Goal: Task Accomplishment & Management: Use online tool/utility

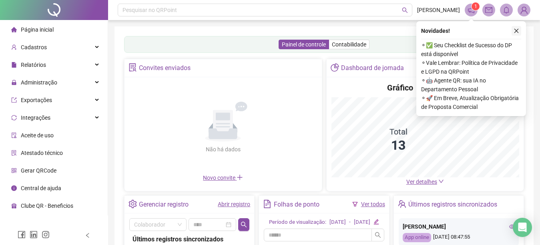
click at [516, 30] on icon "close" at bounding box center [516, 31] width 6 height 6
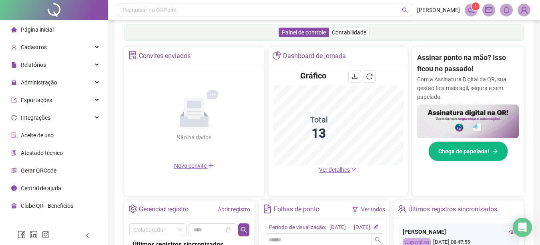
scroll to position [128, 0]
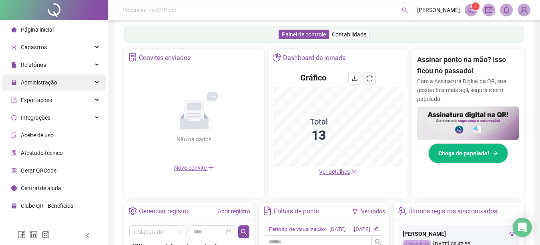
click at [73, 83] on div "Administração" at bounding box center [54, 82] width 104 height 16
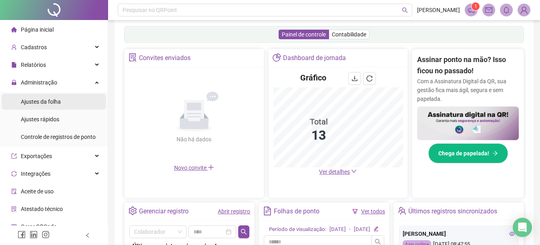
click at [66, 104] on li "Ajustes da folha" at bounding box center [54, 102] width 104 height 16
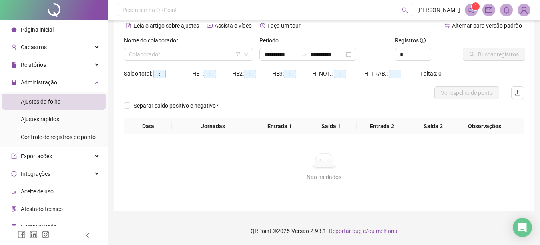
scroll to position [38, 0]
click at [125, 108] on span at bounding box center [127, 105] width 6 height 6
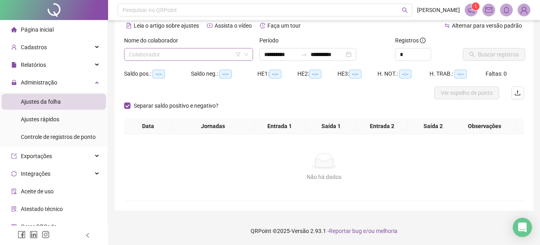
click at [128, 54] on div "Colaborador" at bounding box center [188, 54] width 129 height 13
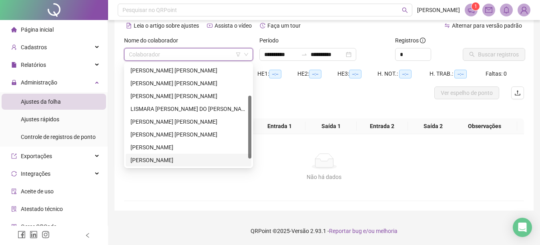
scroll to position [64, 0]
click at [175, 158] on div "WANDERLENE [PERSON_NAME] [PERSON_NAME]" at bounding box center [188, 160] width 116 height 9
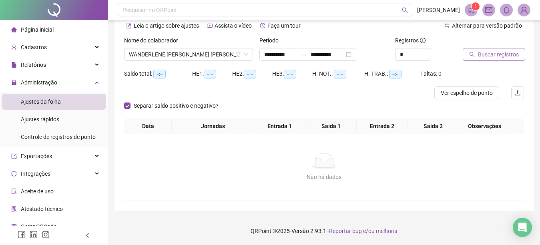
click at [470, 51] on button "Buscar registros" at bounding box center [493, 54] width 62 height 13
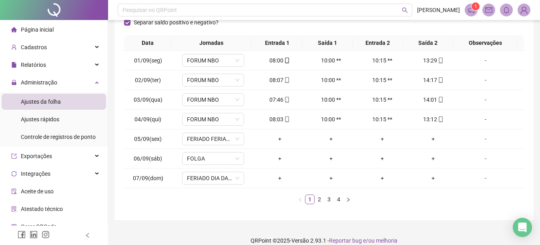
scroll to position [137, 0]
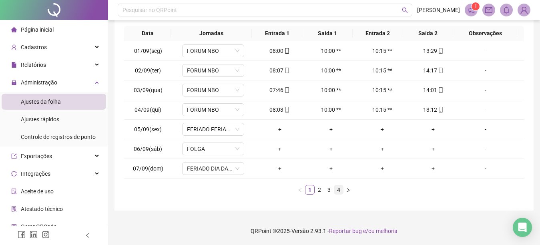
click at [338, 188] on link "4" at bounding box center [338, 189] width 9 height 9
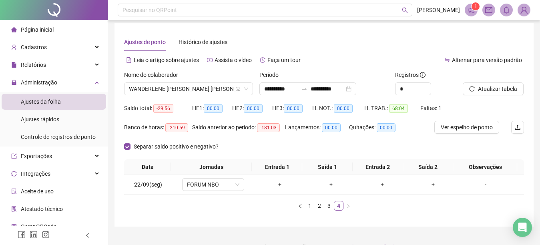
scroll to position [0, 0]
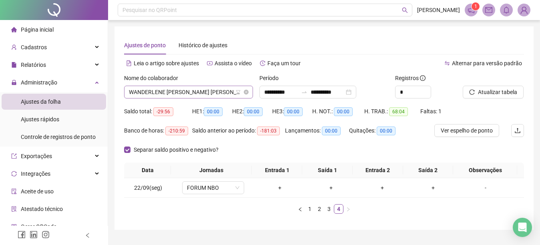
click at [229, 91] on span "WANDERLENE [PERSON_NAME] [PERSON_NAME]" at bounding box center [188, 92] width 119 height 12
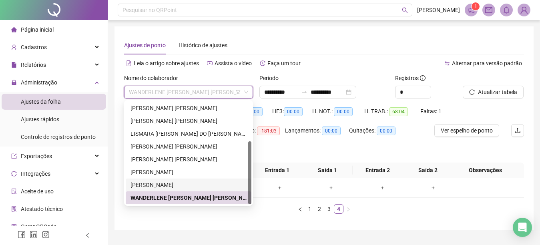
click at [197, 182] on div "[PERSON_NAME]" at bounding box center [188, 184] width 116 height 9
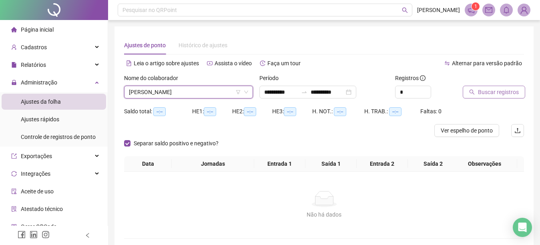
click at [470, 90] on icon "search" at bounding box center [472, 92] width 6 height 6
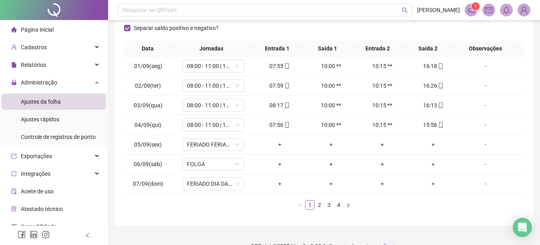
scroll to position [128, 0]
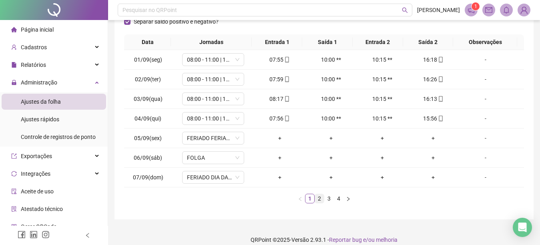
click at [318, 195] on link "2" at bounding box center [319, 198] width 9 height 9
click at [330, 198] on link "3" at bounding box center [328, 198] width 9 height 9
click at [337, 199] on link "4" at bounding box center [338, 198] width 9 height 9
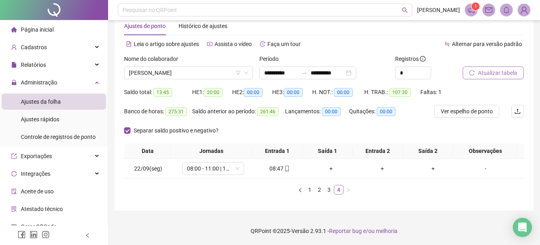
click at [337, 199] on div "Data Jornadas Entrada 1 Saída 1 Entrada 2 Saída 2 Observações 22/09(seg) 08:00 …" at bounding box center [324, 172] width 400 height 58
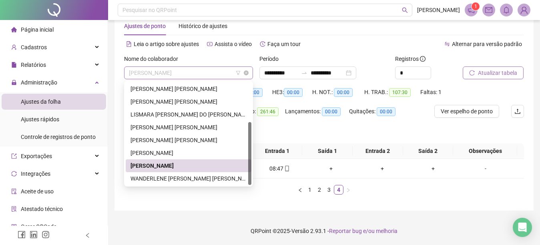
click at [195, 70] on span "[PERSON_NAME]" at bounding box center [188, 73] width 119 height 12
click at [193, 152] on div "[PERSON_NAME]" at bounding box center [188, 152] width 116 height 9
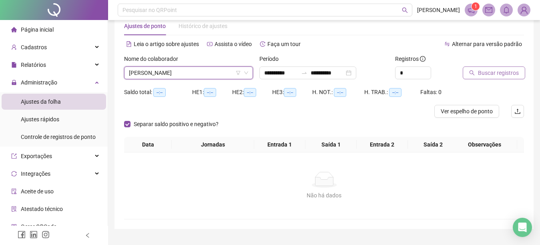
click at [471, 72] on icon "search" at bounding box center [472, 73] width 6 height 6
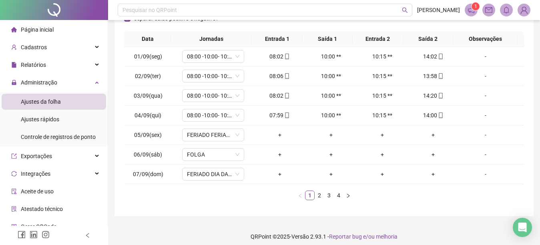
scroll to position [137, 0]
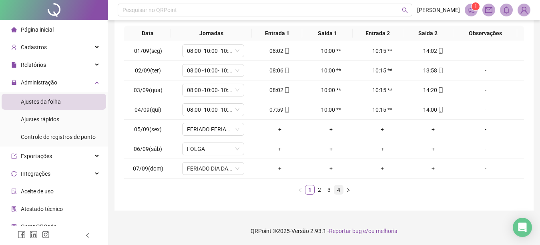
click at [337, 190] on link "4" at bounding box center [338, 189] width 9 height 9
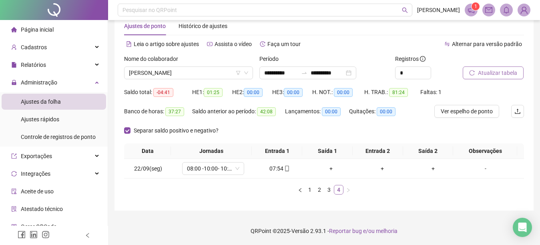
scroll to position [19, 0]
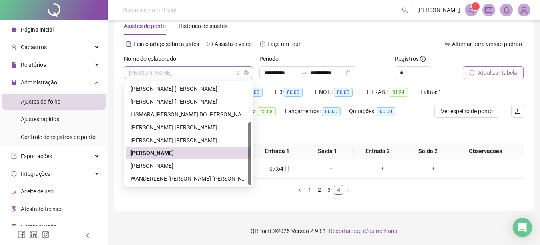
click at [193, 70] on span "[PERSON_NAME]" at bounding box center [188, 73] width 119 height 12
click at [173, 139] on div "[PERSON_NAME] [PERSON_NAME]" at bounding box center [188, 140] width 116 height 9
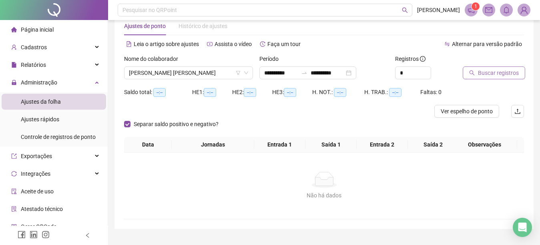
click at [472, 73] on icon "search" at bounding box center [472, 73] width 6 height 6
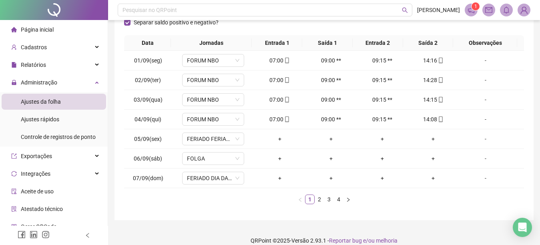
scroll to position [137, 0]
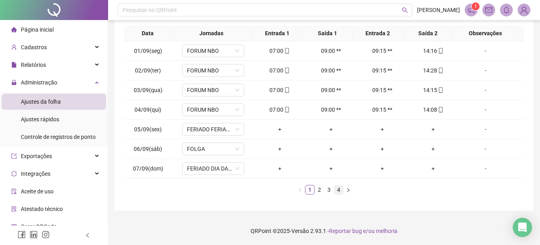
click at [337, 190] on link "4" at bounding box center [338, 189] width 9 height 9
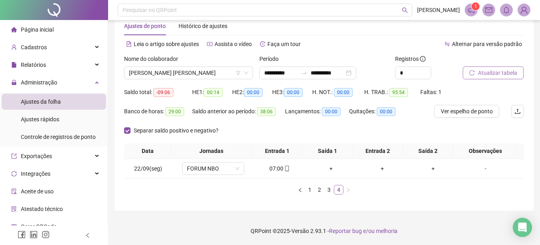
scroll to position [19, 0]
click at [200, 74] on span "[PERSON_NAME] [PERSON_NAME]" at bounding box center [188, 73] width 119 height 12
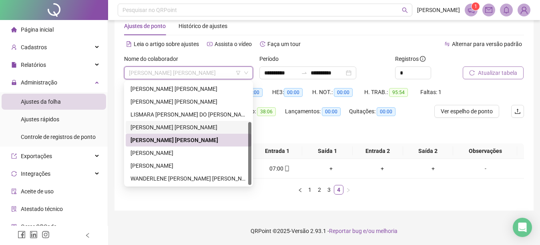
click at [210, 125] on div "[PERSON_NAME] [PERSON_NAME]" at bounding box center [188, 127] width 116 height 9
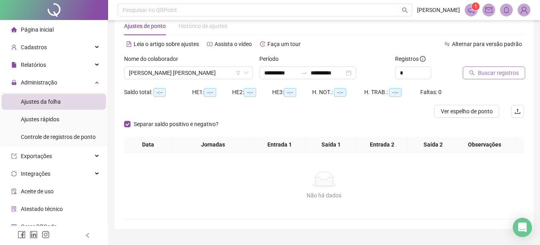
click at [470, 73] on icon "search" at bounding box center [472, 73] width 6 height 6
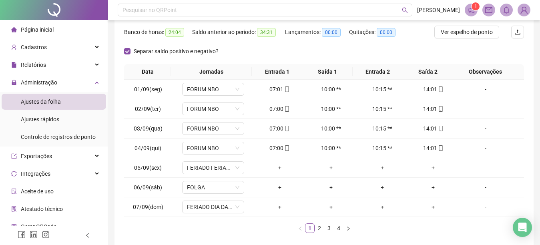
scroll to position [137, 0]
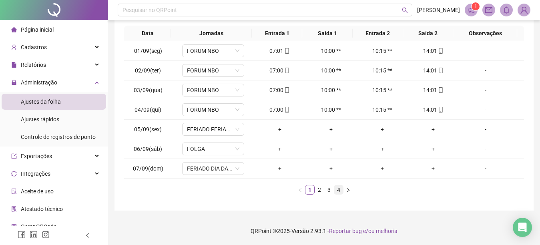
click at [338, 190] on link "4" at bounding box center [338, 189] width 9 height 9
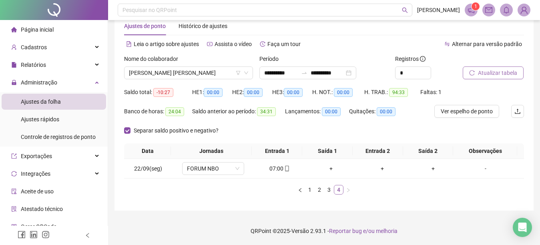
scroll to position [19, 0]
click at [206, 71] on span "[PERSON_NAME] [PERSON_NAME]" at bounding box center [188, 73] width 119 height 12
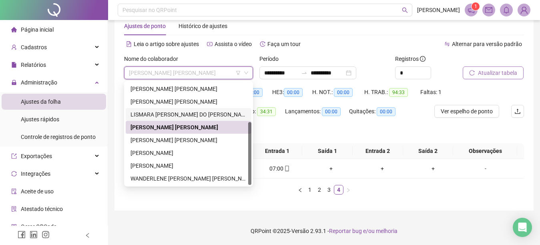
click at [225, 110] on div "LISMARA [PERSON_NAME] DO [PERSON_NAME]" at bounding box center [188, 114] width 116 height 9
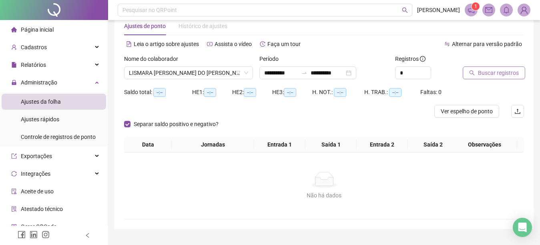
click at [470, 72] on icon "search" at bounding box center [472, 73] width 6 height 6
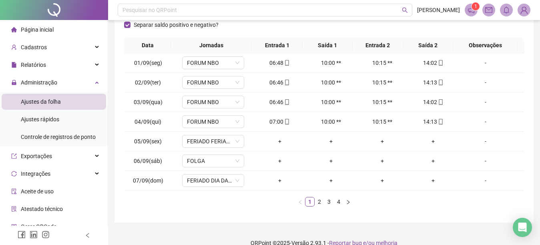
scroll to position [137, 0]
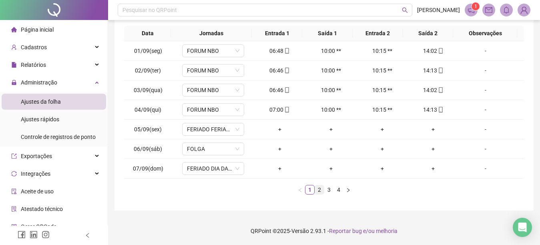
click at [319, 191] on link "2" at bounding box center [319, 189] width 9 height 9
click at [327, 188] on link "3" at bounding box center [328, 189] width 9 height 9
click at [338, 187] on link "4" at bounding box center [338, 189] width 9 height 9
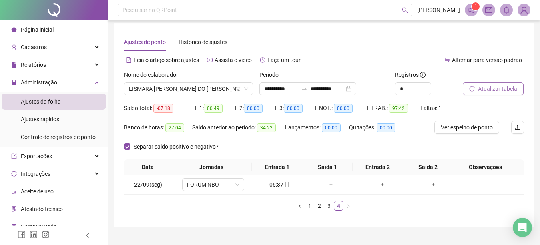
scroll to position [0, 0]
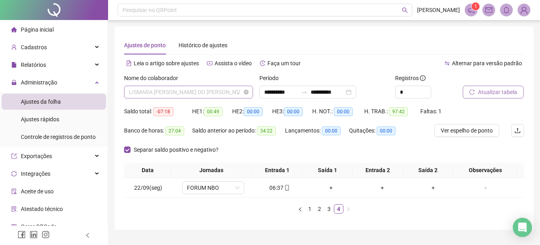
click at [221, 90] on span "LISMARA [PERSON_NAME] DO [PERSON_NAME]" at bounding box center [188, 92] width 119 height 12
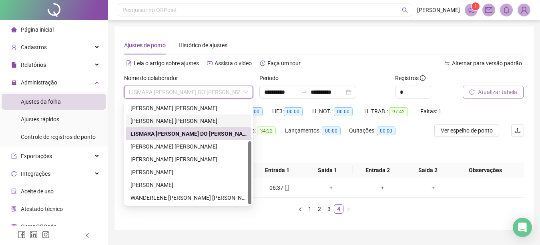
click at [197, 118] on div "[PERSON_NAME] [PERSON_NAME]" at bounding box center [188, 120] width 116 height 9
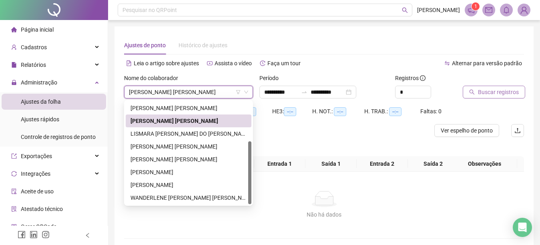
click at [470, 90] on icon "search" at bounding box center [472, 92] width 6 height 6
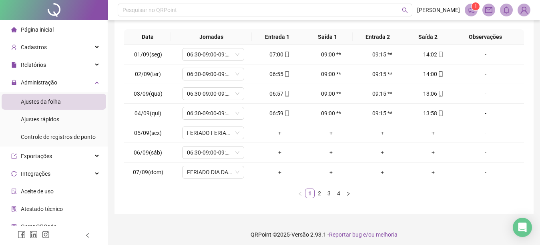
scroll to position [137, 0]
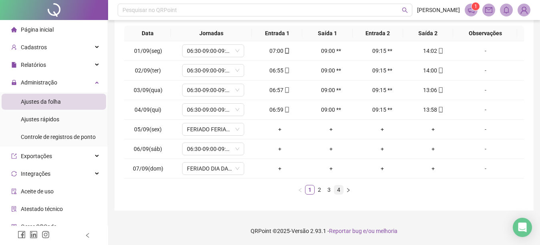
click at [338, 189] on link "4" at bounding box center [338, 189] width 9 height 9
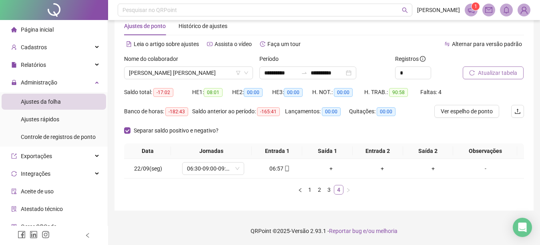
scroll to position [19, 0]
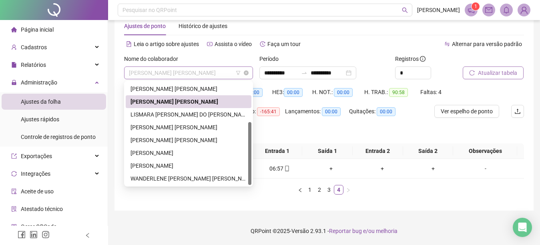
click at [214, 74] on span "[PERSON_NAME] [PERSON_NAME]" at bounding box center [188, 73] width 119 height 12
click at [212, 87] on div "[PERSON_NAME] [PERSON_NAME]" at bounding box center [188, 88] width 116 height 9
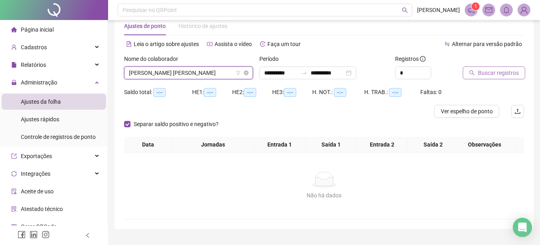
click at [217, 72] on span "[PERSON_NAME] [PERSON_NAME]" at bounding box center [188, 73] width 119 height 12
click at [217, 70] on span "[PERSON_NAME] [PERSON_NAME]" at bounding box center [188, 73] width 119 height 12
click at [218, 75] on span "[PERSON_NAME] [PERSON_NAME]" at bounding box center [188, 73] width 119 height 12
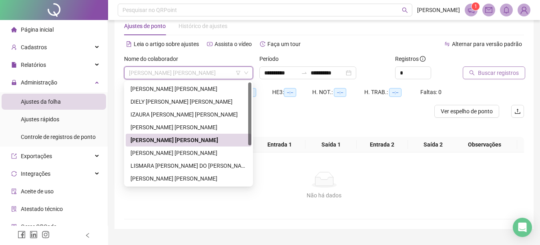
scroll to position [0, 0]
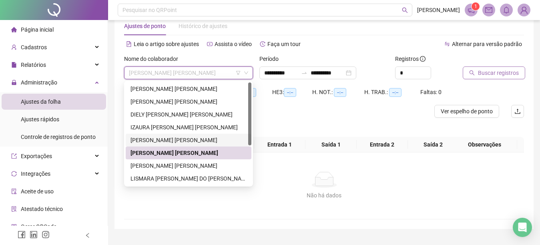
click at [207, 139] on div "[PERSON_NAME] [PERSON_NAME]" at bounding box center [188, 140] width 116 height 9
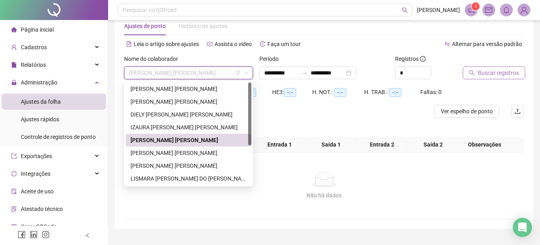
click at [219, 140] on div "[PERSON_NAME] [PERSON_NAME]" at bounding box center [188, 140] width 116 height 9
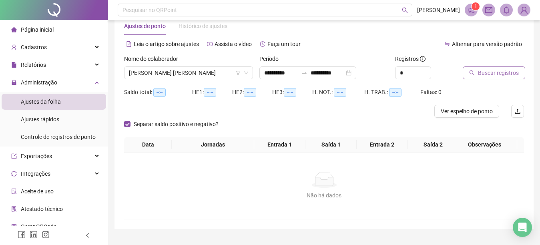
click at [469, 71] on icon "search" at bounding box center [472, 73] width 6 height 6
click at [469, 74] on icon "search" at bounding box center [472, 73] width 6 height 6
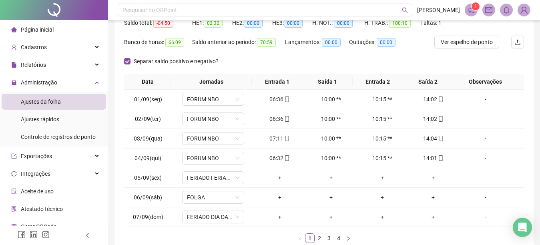
scroll to position [104, 0]
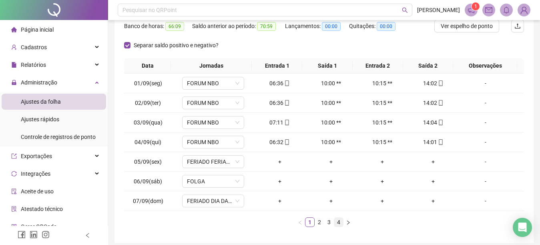
click at [338, 221] on link "4" at bounding box center [338, 222] width 9 height 9
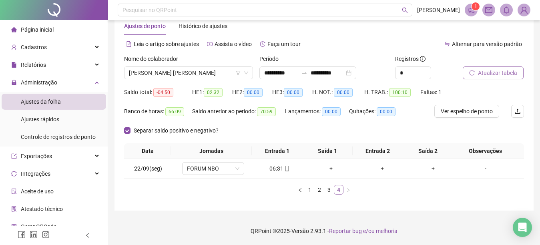
scroll to position [19, 0]
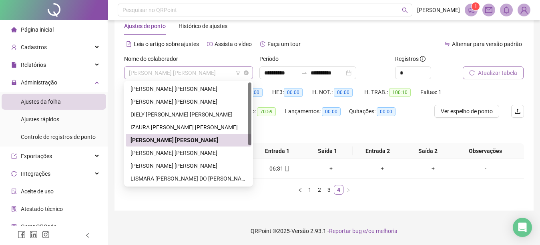
click at [221, 70] on span "[PERSON_NAME] [PERSON_NAME]" at bounding box center [188, 73] width 119 height 12
click at [193, 128] on div "IZAURA [PERSON_NAME] [PERSON_NAME]" at bounding box center [188, 127] width 116 height 9
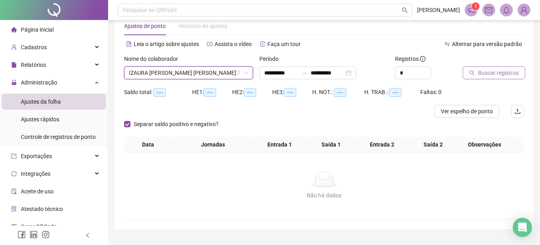
click at [470, 72] on icon "search" at bounding box center [472, 73] width 6 height 6
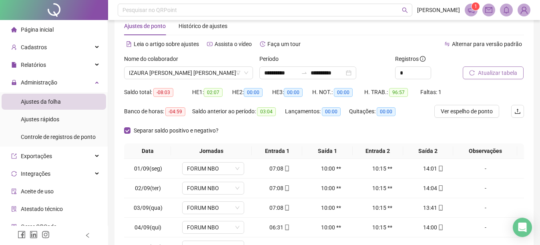
click at [30, 32] on span "Página inicial" at bounding box center [37, 29] width 33 height 6
